Goal: Book appointment/travel/reservation

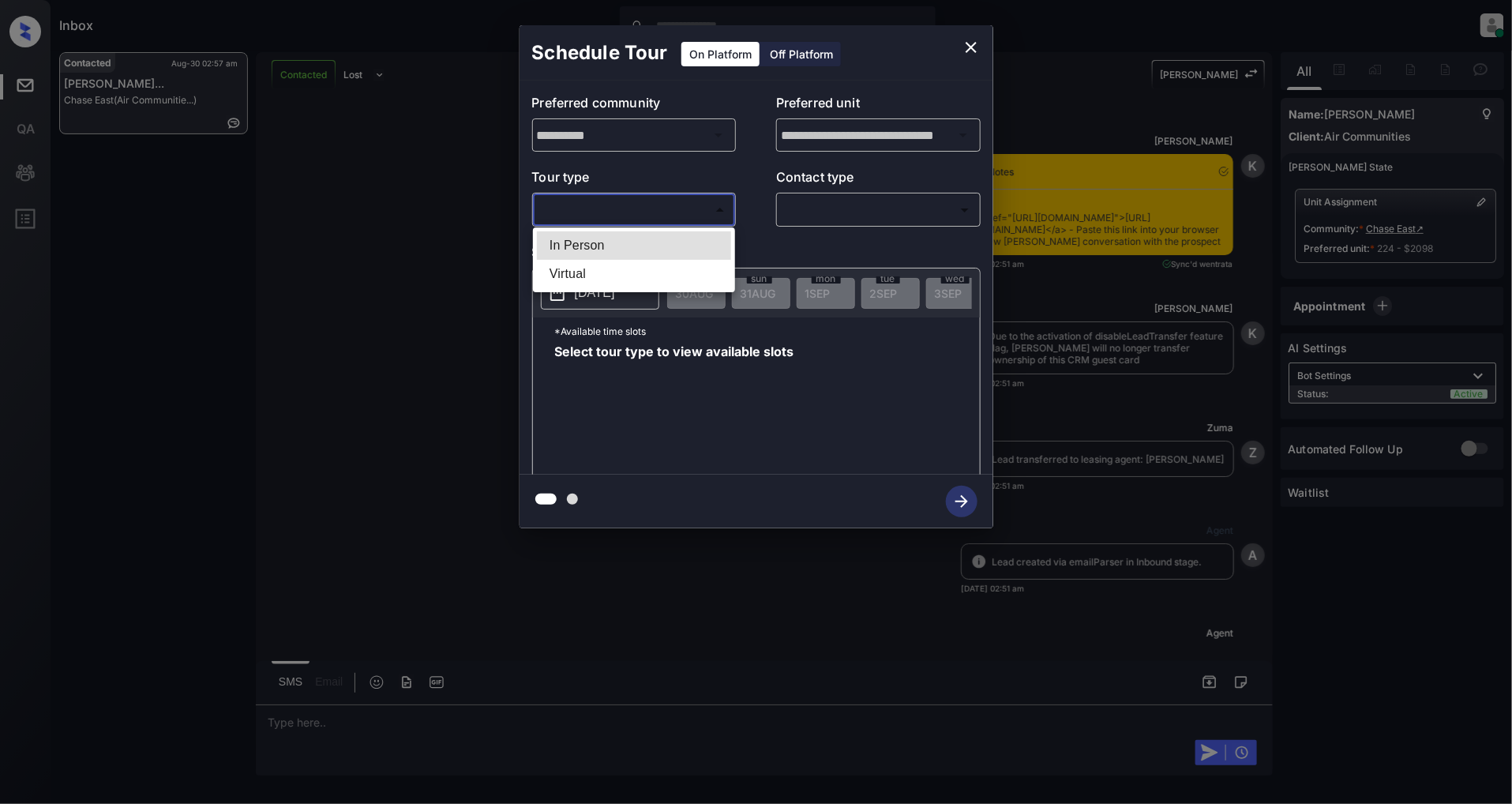
scroll to position [3045, 0]
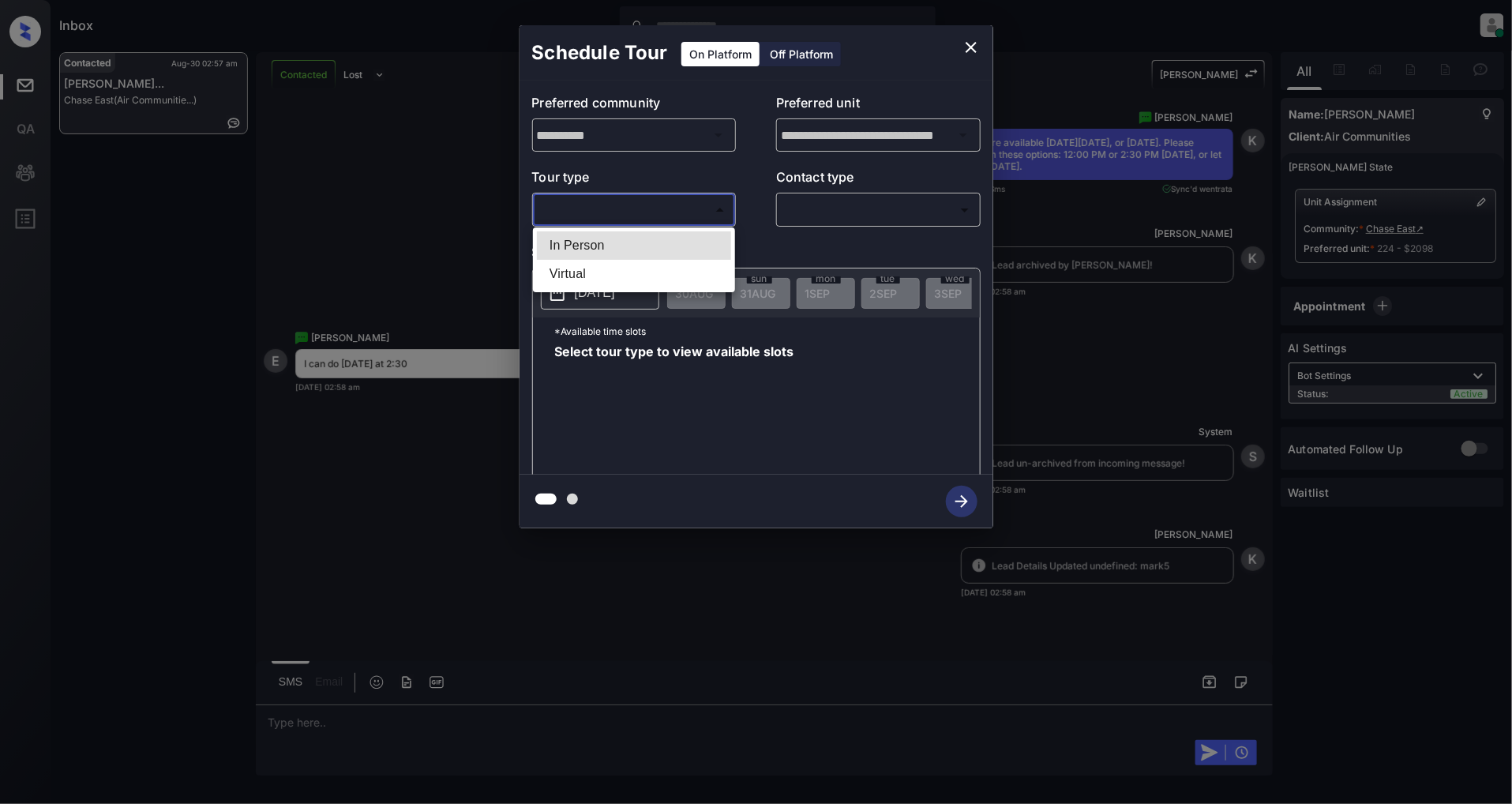
click at [609, 238] on li "In Person" at bounding box center [634, 245] width 194 height 28
type input "********"
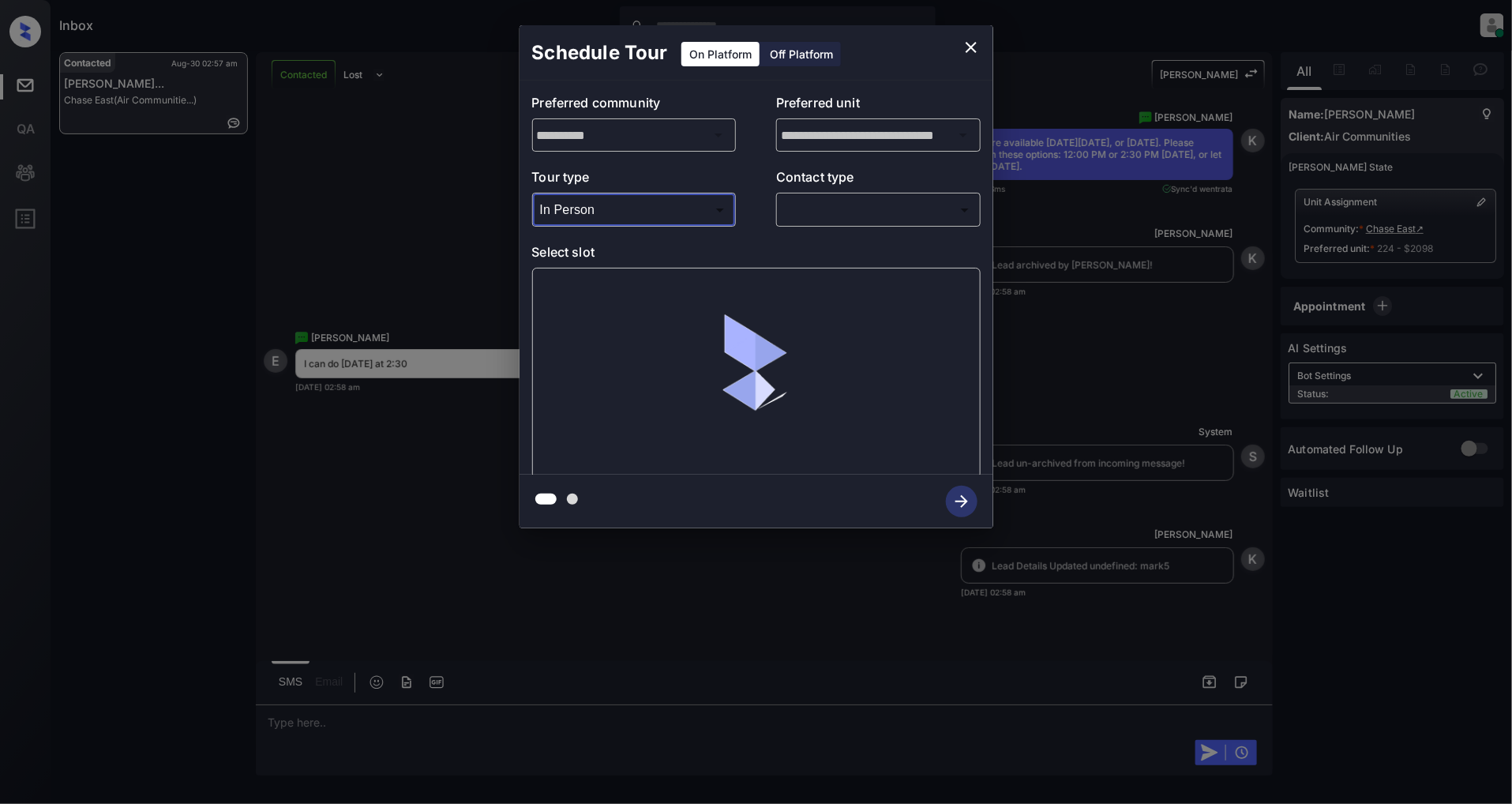
click at [877, 211] on body "Inbox Patrick Deasis Online Set yourself offline Set yourself on break Profile …" at bounding box center [756, 402] width 1512 height 804
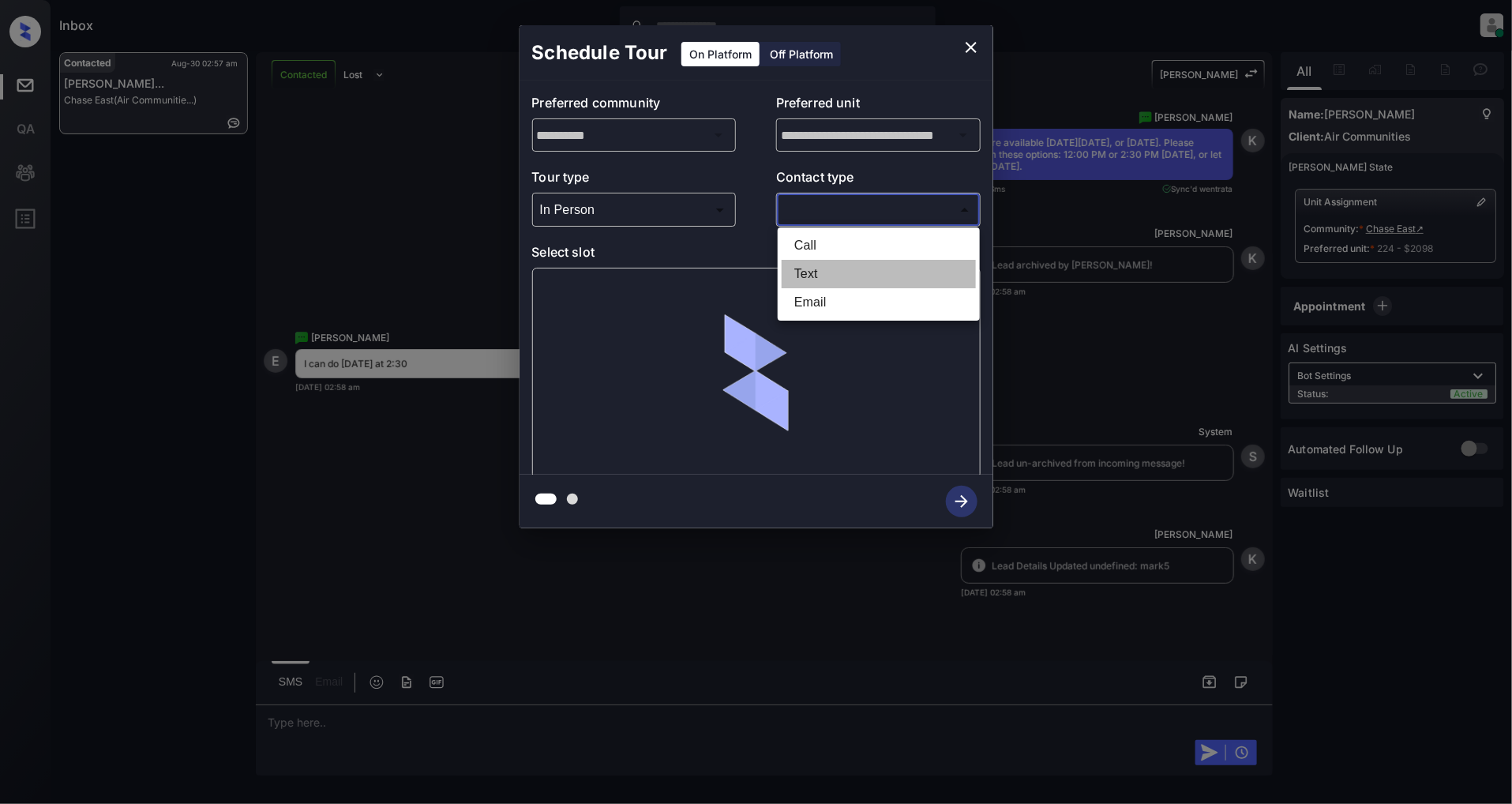
click at [831, 267] on li "Text" at bounding box center [879, 274] width 194 height 28
type input "****"
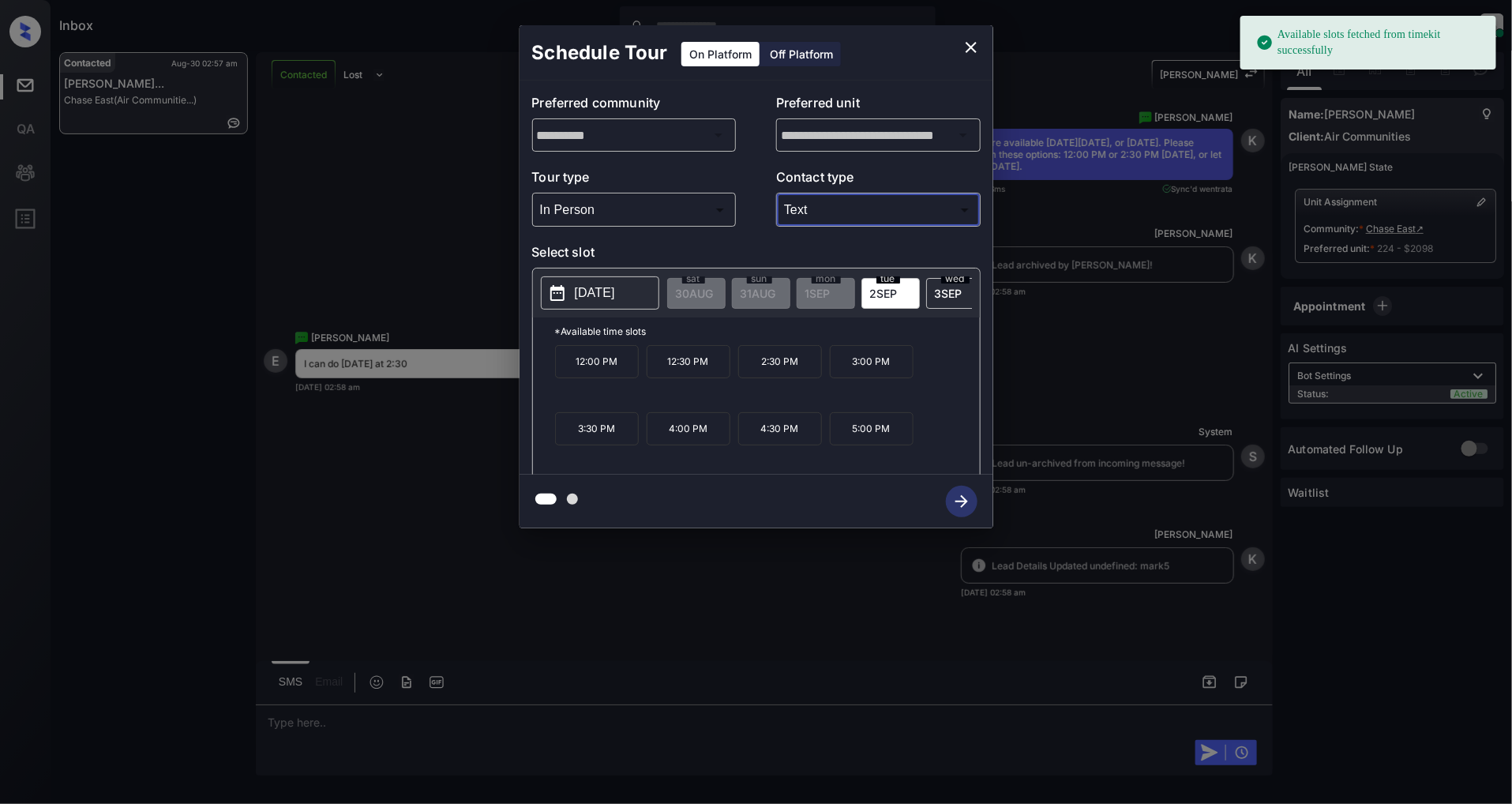
click at [615, 290] on p "2025-09-02" at bounding box center [595, 292] width 40 height 19
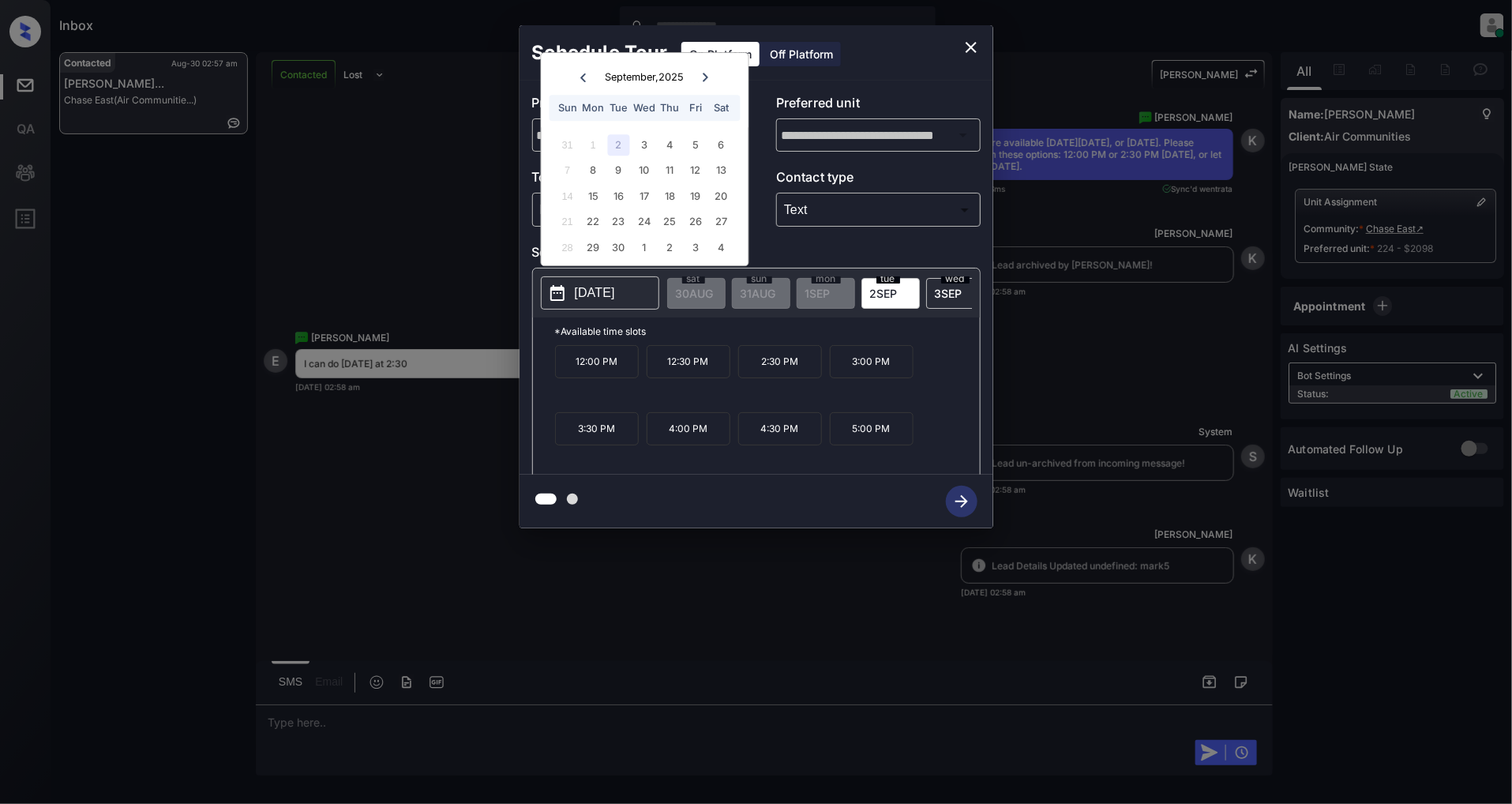
click at [648, 158] on div "7 8 9 10 11 12 13" at bounding box center [645, 171] width 197 height 25
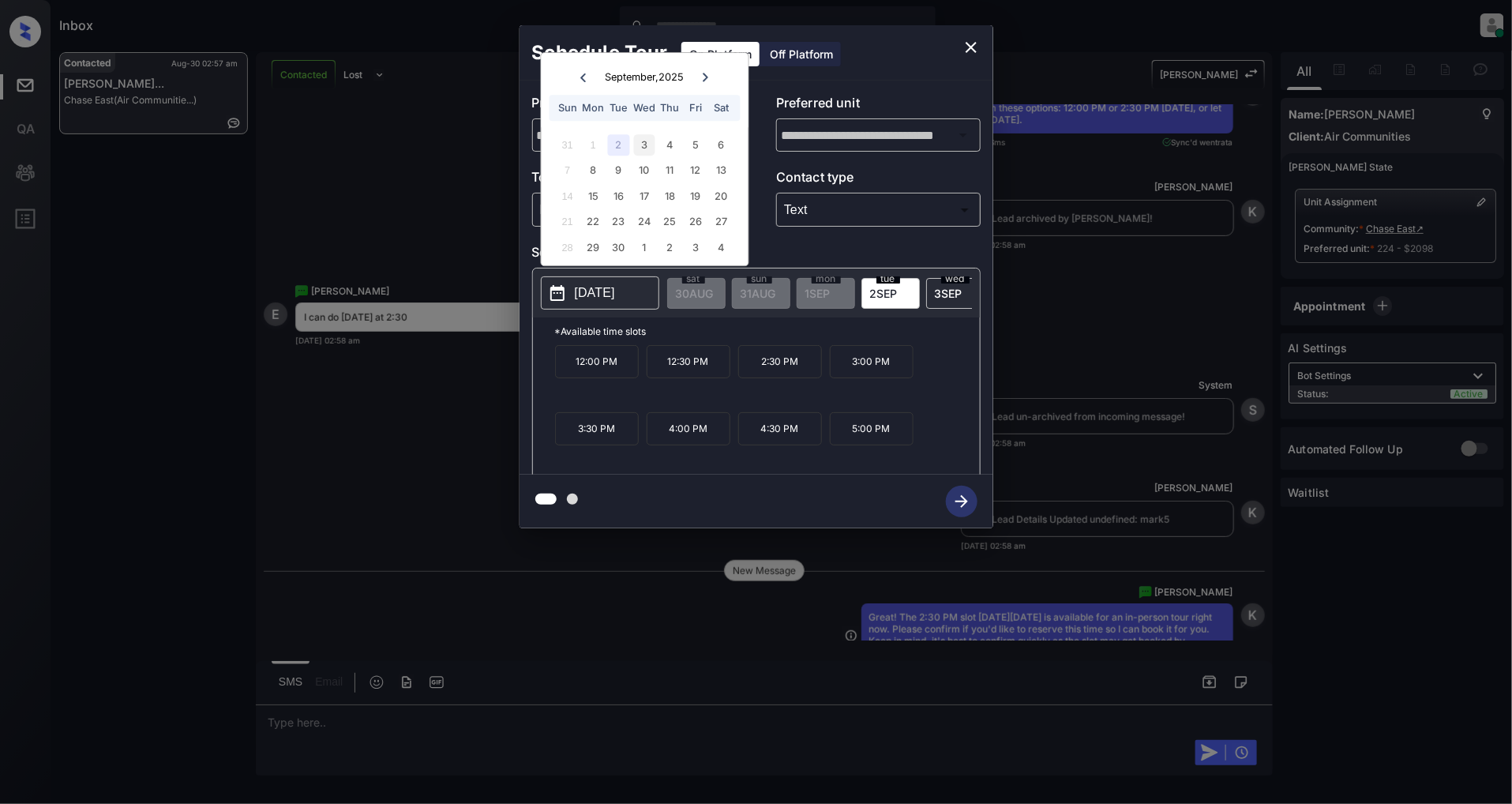
click at [638, 139] on div "3" at bounding box center [645, 145] width 22 height 22
click at [684, 454] on p "2:30 PM" at bounding box center [688, 441] width 83 height 32
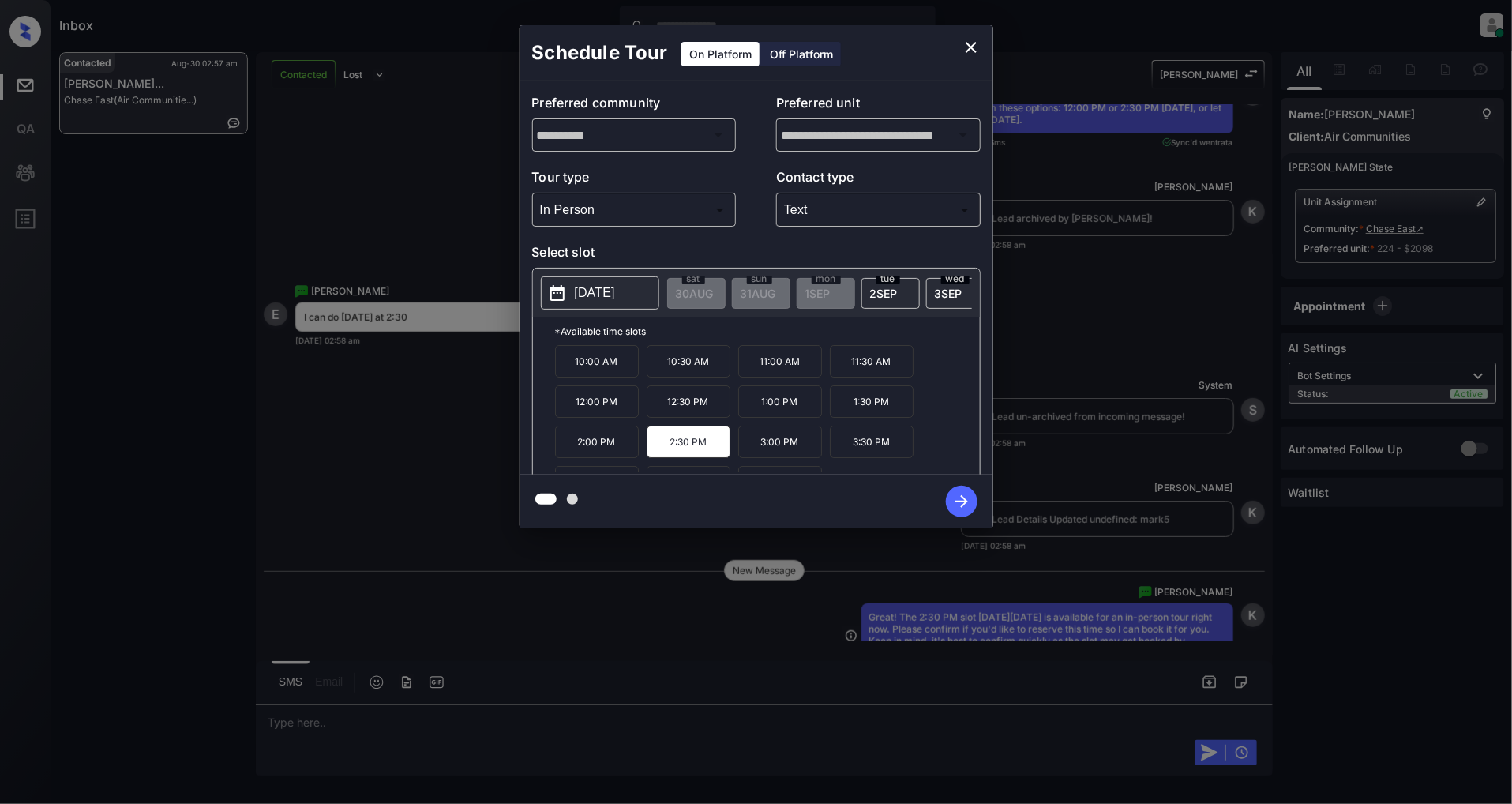
click at [963, 506] on icon "button" at bounding box center [961, 501] width 31 height 31
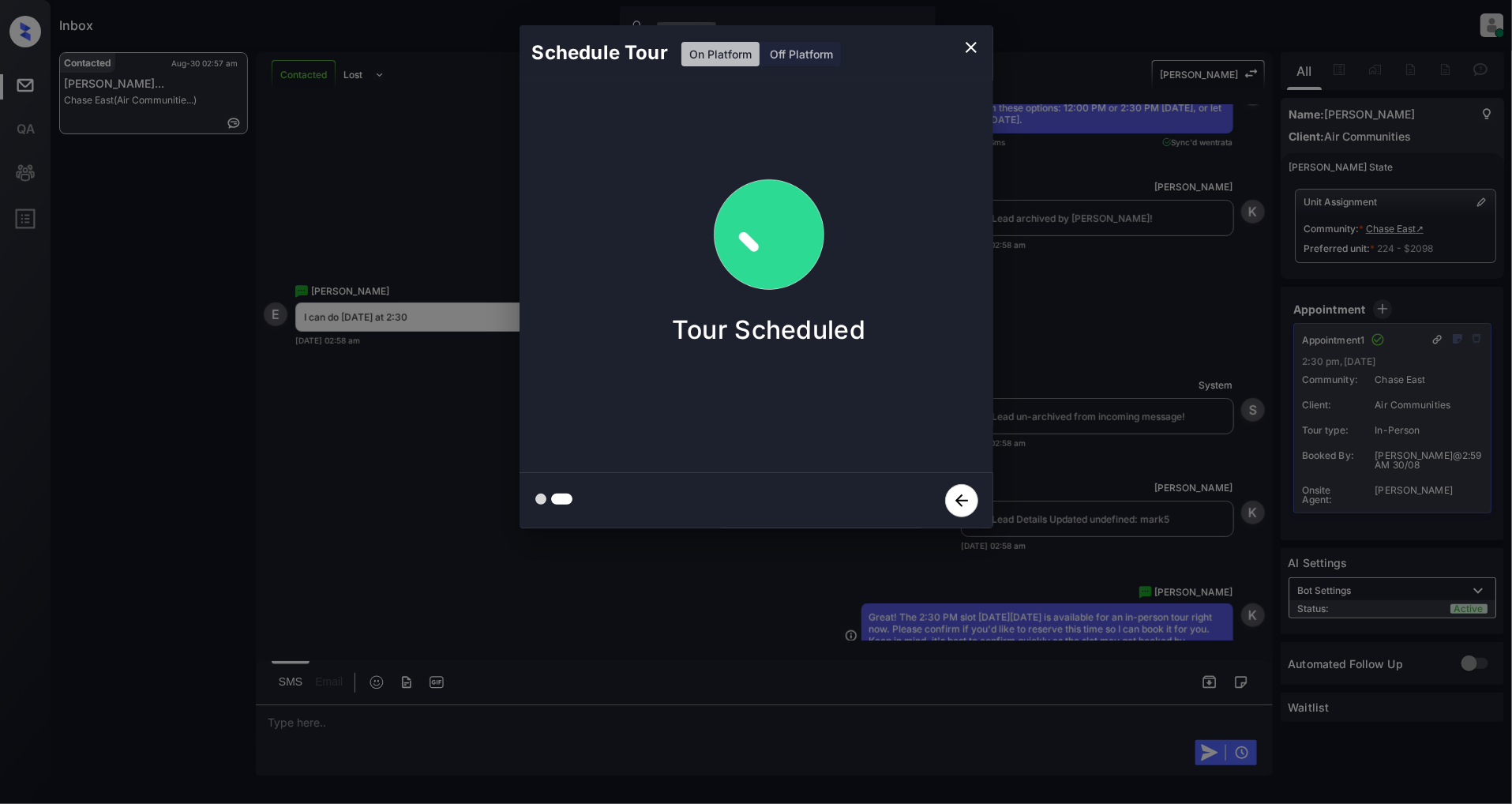
click at [971, 34] on button "close" at bounding box center [971, 47] width 31 height 31
